Goal: Find specific fact: Find specific fact

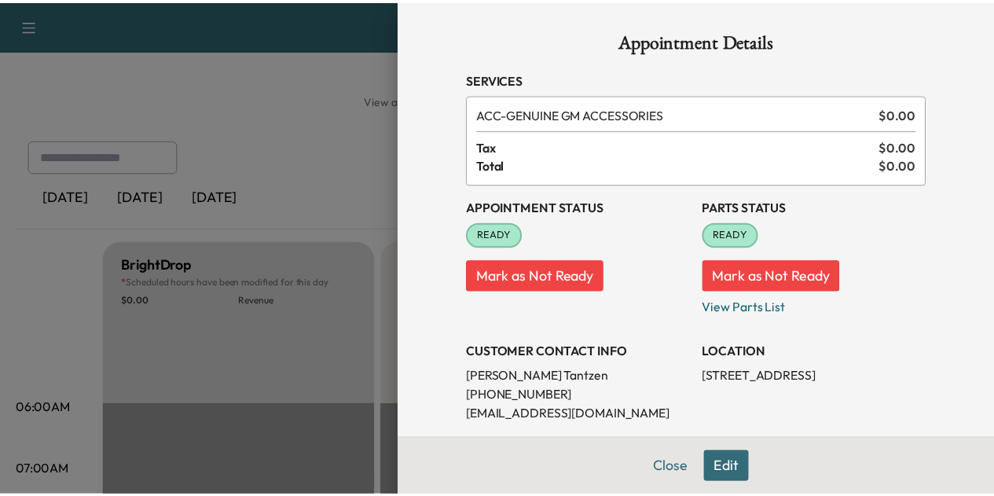
scroll to position [420, 0]
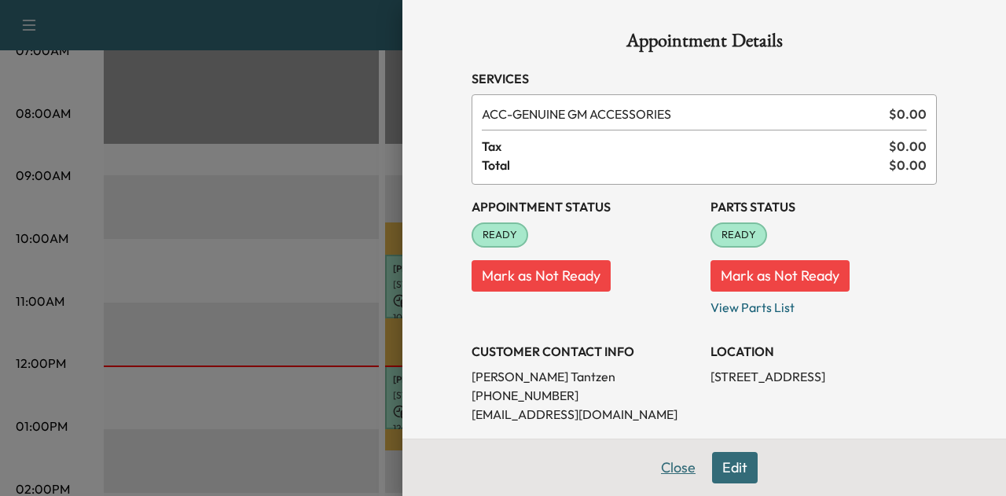
click at [661, 467] on button "Close" at bounding box center [677, 467] width 55 height 31
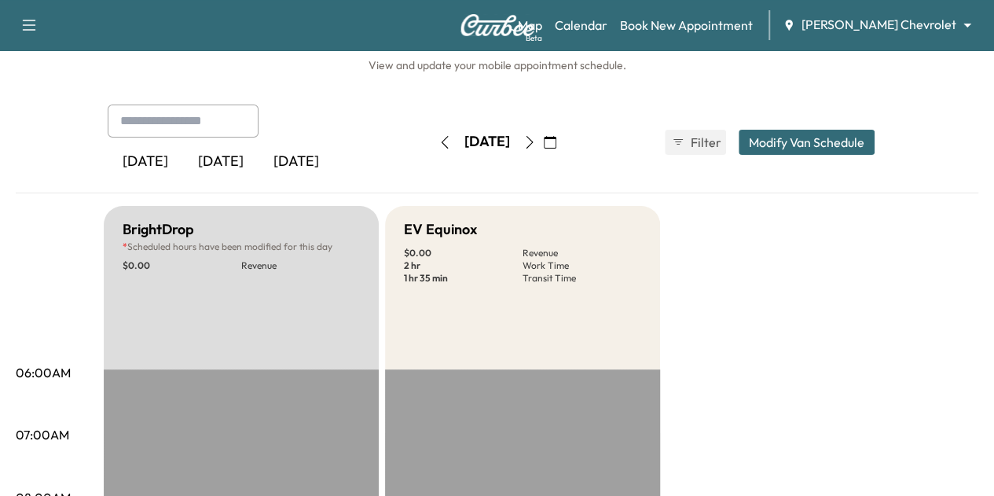
scroll to position [0, 0]
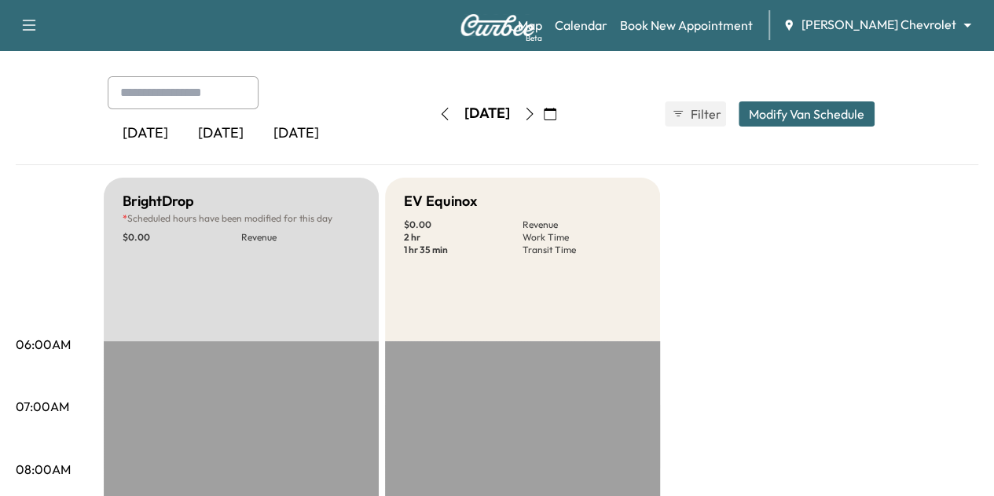
click at [536, 119] on icon "button" at bounding box center [529, 114] width 13 height 13
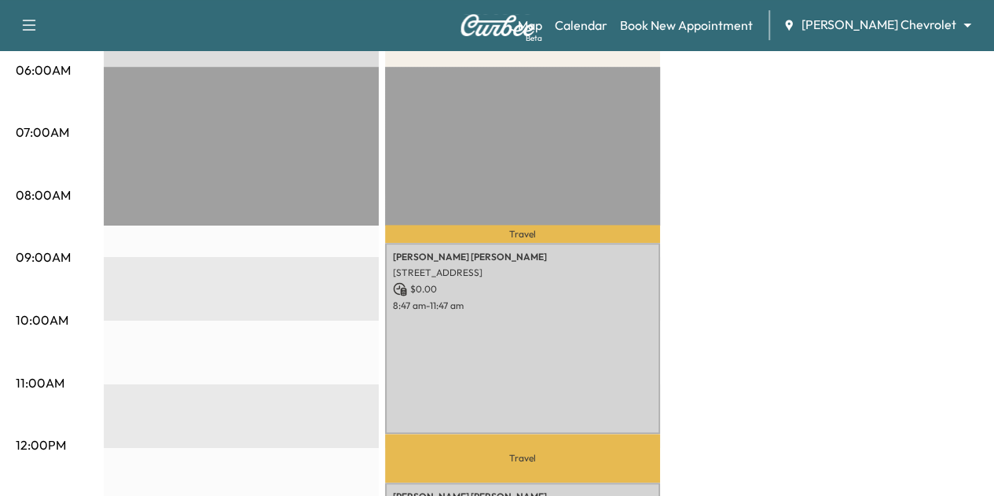
scroll to position [337, 0]
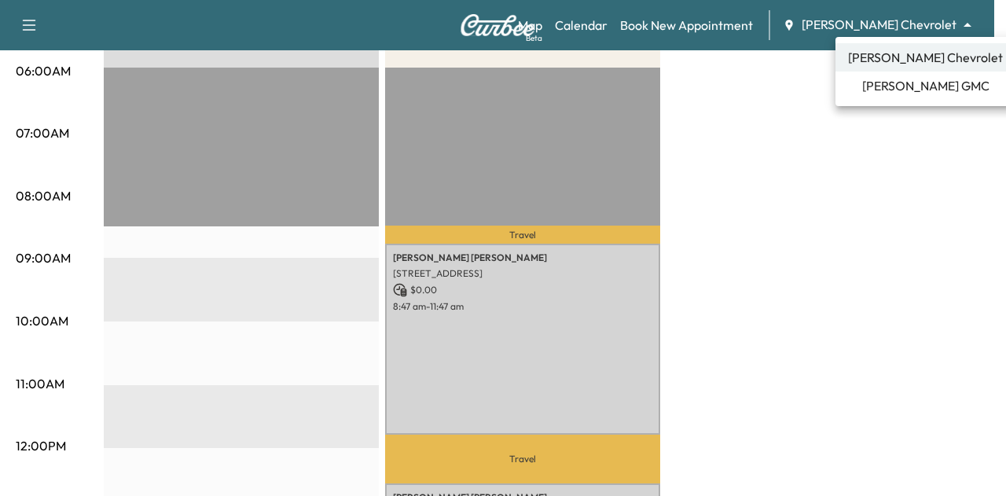
click at [896, 90] on span "[PERSON_NAME] GMC" at bounding box center [925, 85] width 127 height 19
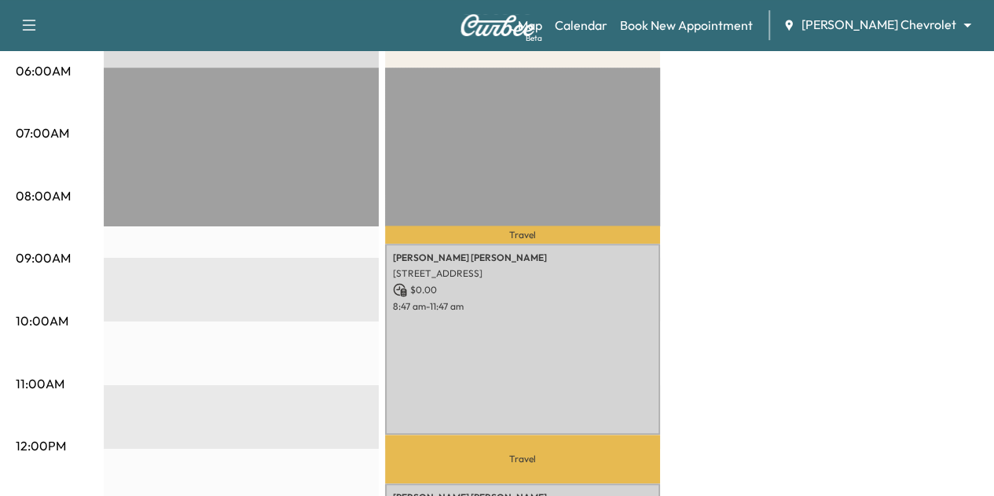
scroll to position [0, 0]
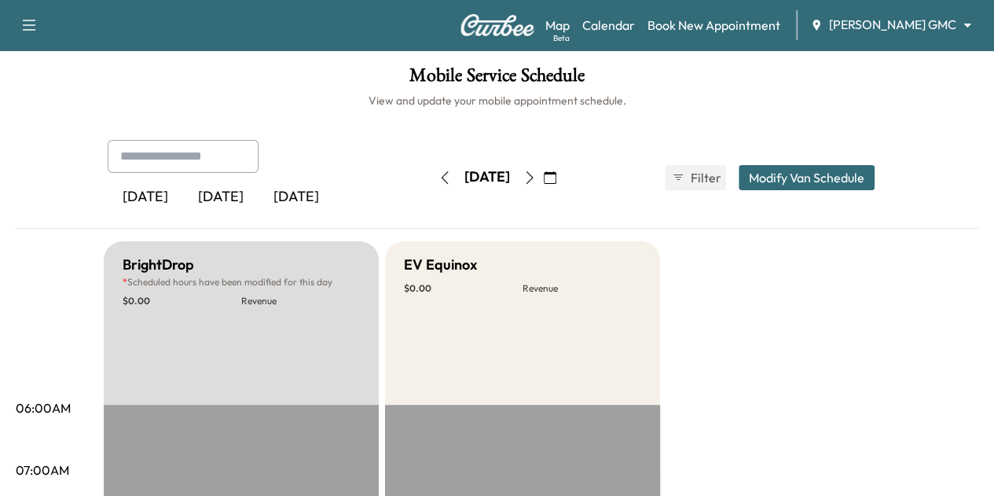
click at [838, 171] on button "Modify Van Schedule" at bounding box center [806, 177] width 136 height 25
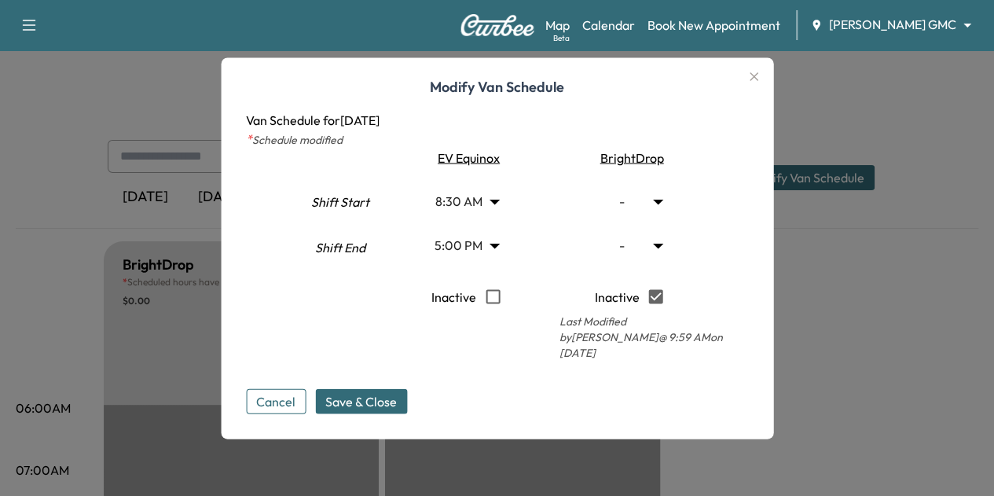
click at [759, 76] on icon "button" at bounding box center [753, 76] width 19 height 19
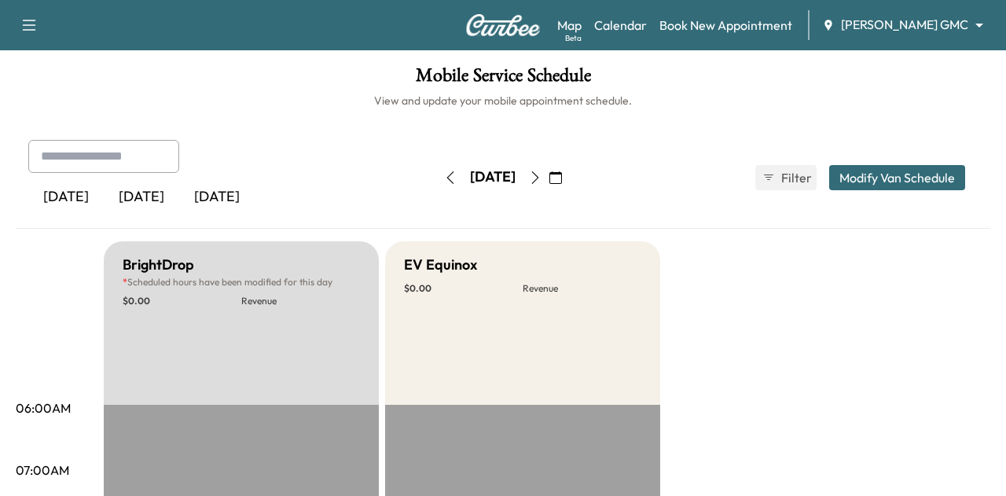
click at [839, 27] on body "Support Log Out Map Beta Calendar Book New Appointment [PERSON_NAME] GMC ******…" at bounding box center [503, 248] width 1006 height 496
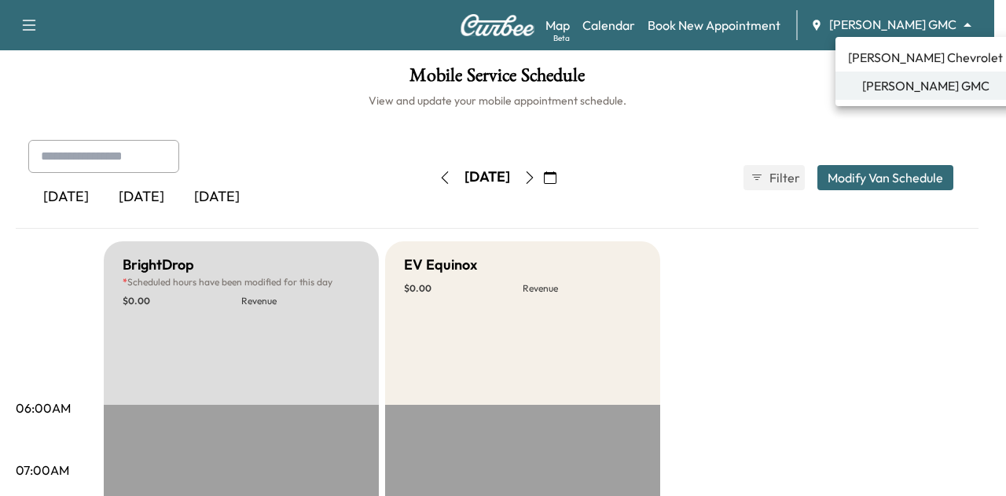
click at [869, 67] on li "[PERSON_NAME] Chevrolet" at bounding box center [925, 57] width 180 height 28
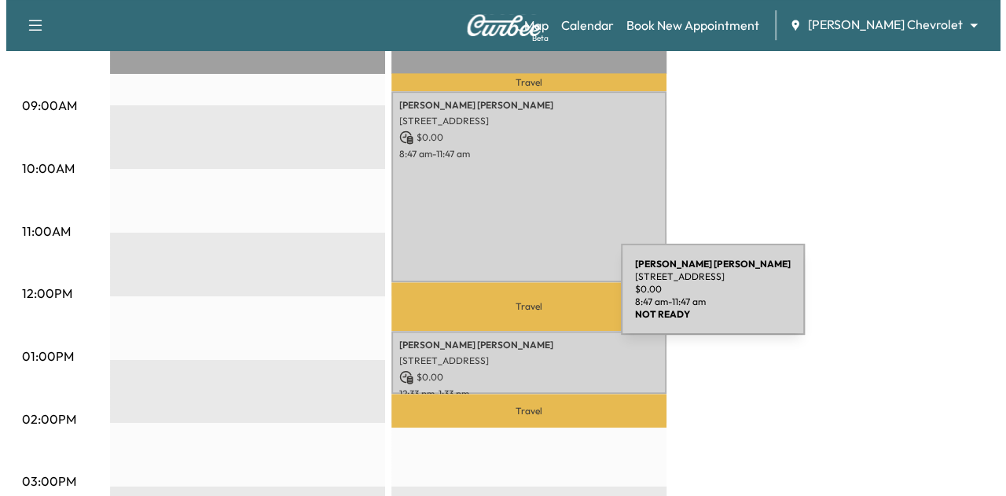
scroll to position [426, 0]
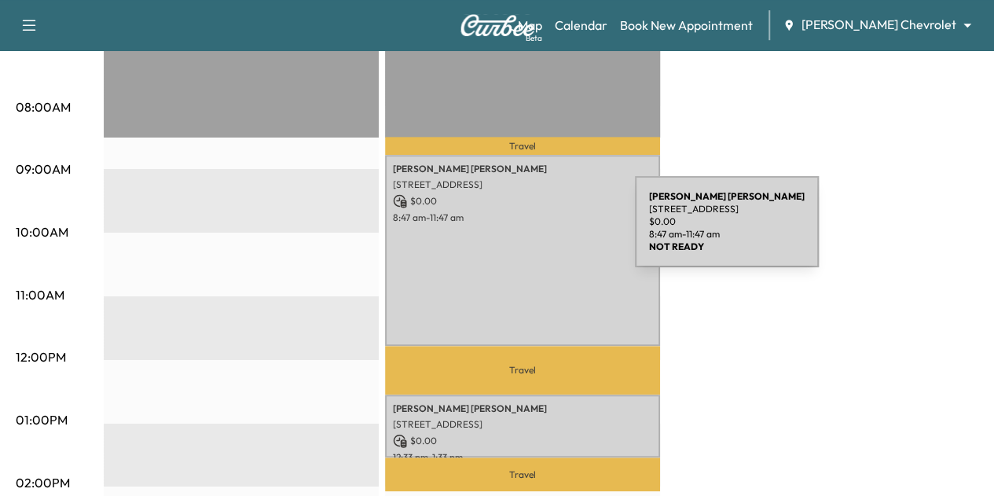
click at [517, 231] on div "[PERSON_NAME] [STREET_ADDRESS] $ 0.00 8:47 am - 11:47 am" at bounding box center [522, 250] width 275 height 190
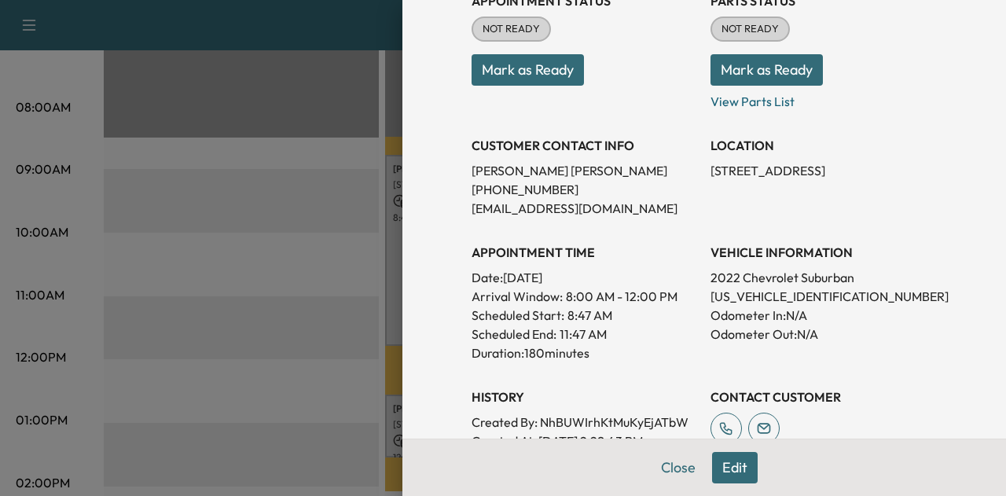
scroll to position [207, 0]
click at [710, 290] on p "[US_VEHICLE_IDENTIFICATION_NUMBER]" at bounding box center [823, 295] width 226 height 19
copy p "[US_VEHICLE_IDENTIFICATION_NUMBER]"
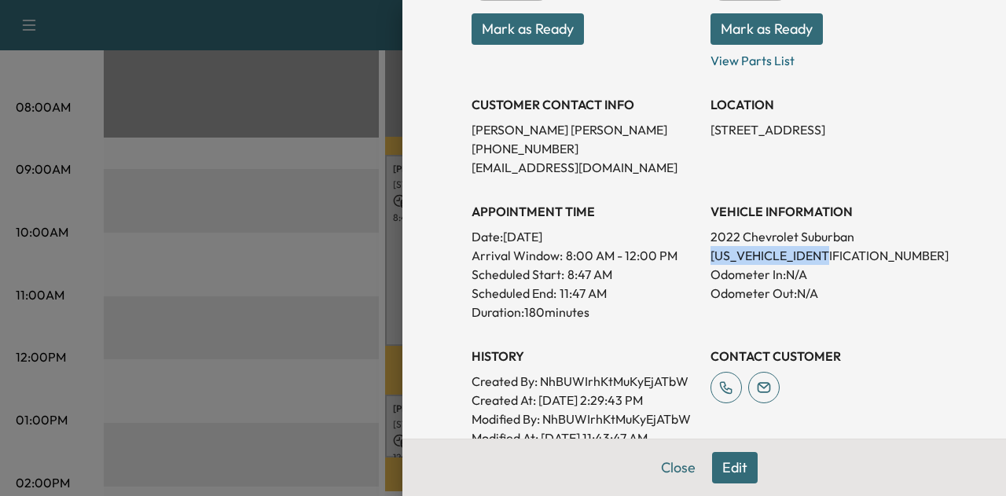
scroll to position [246, 0]
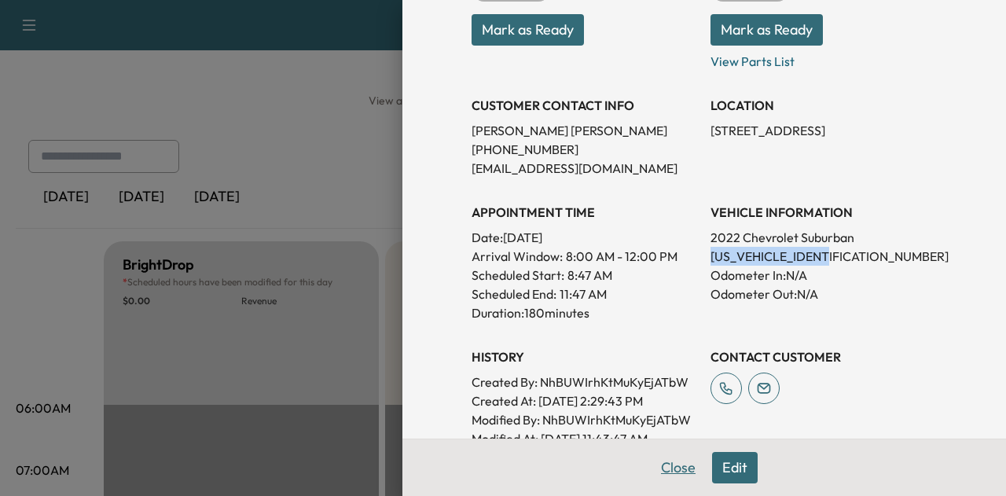
click at [663, 459] on button "Close" at bounding box center [677, 467] width 55 height 31
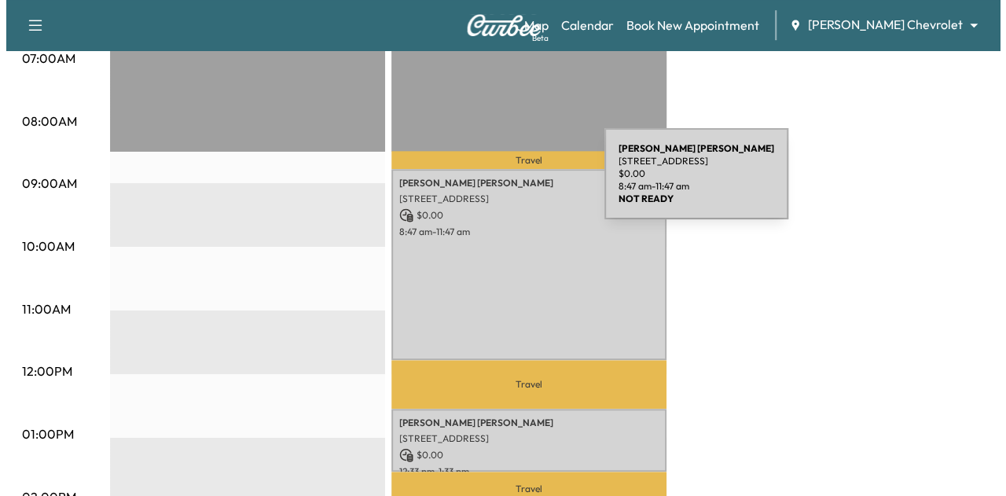
scroll to position [423, 0]
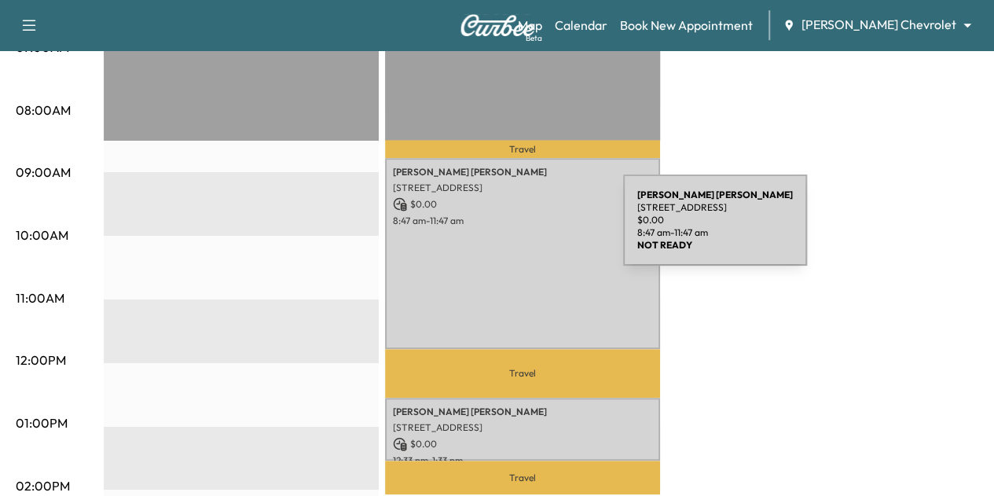
click at [507, 234] on div "[PERSON_NAME] [STREET_ADDRESS] $ 0.00 8:47 am - 11:47 am" at bounding box center [522, 253] width 275 height 190
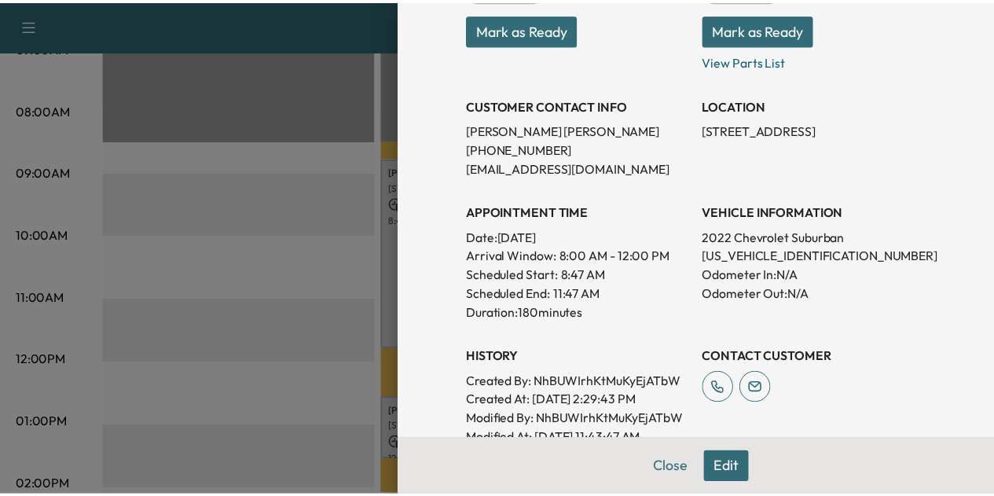
scroll to position [249, 0]
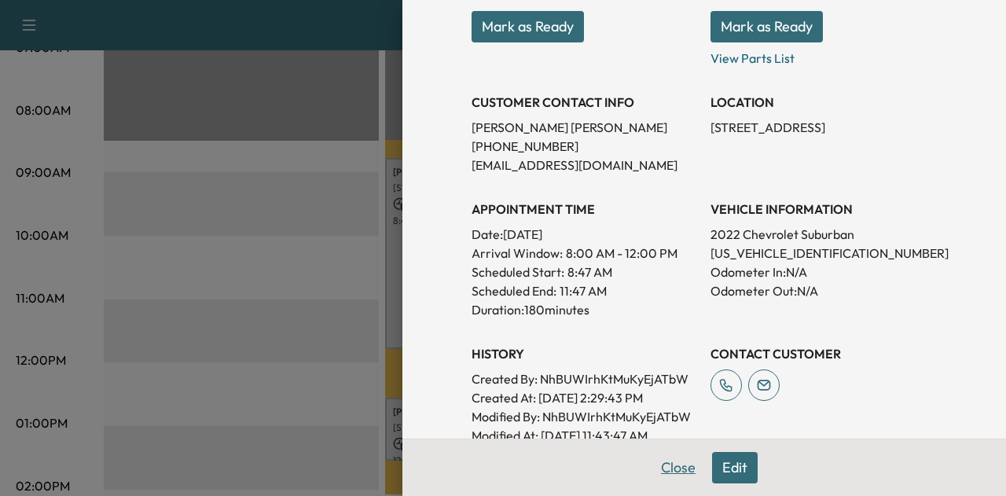
click at [663, 470] on button "Close" at bounding box center [677, 467] width 55 height 31
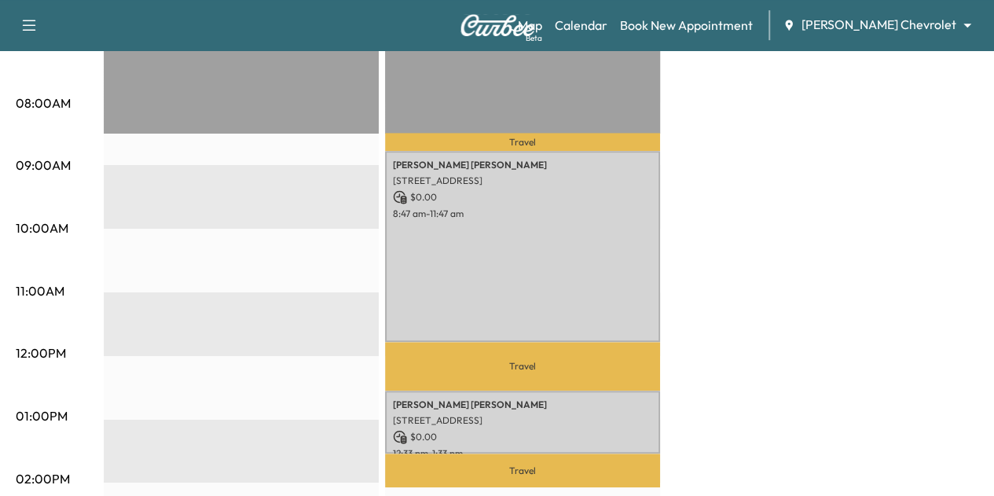
scroll to position [430, 0]
